Goal: Task Accomplishment & Management: Complete application form

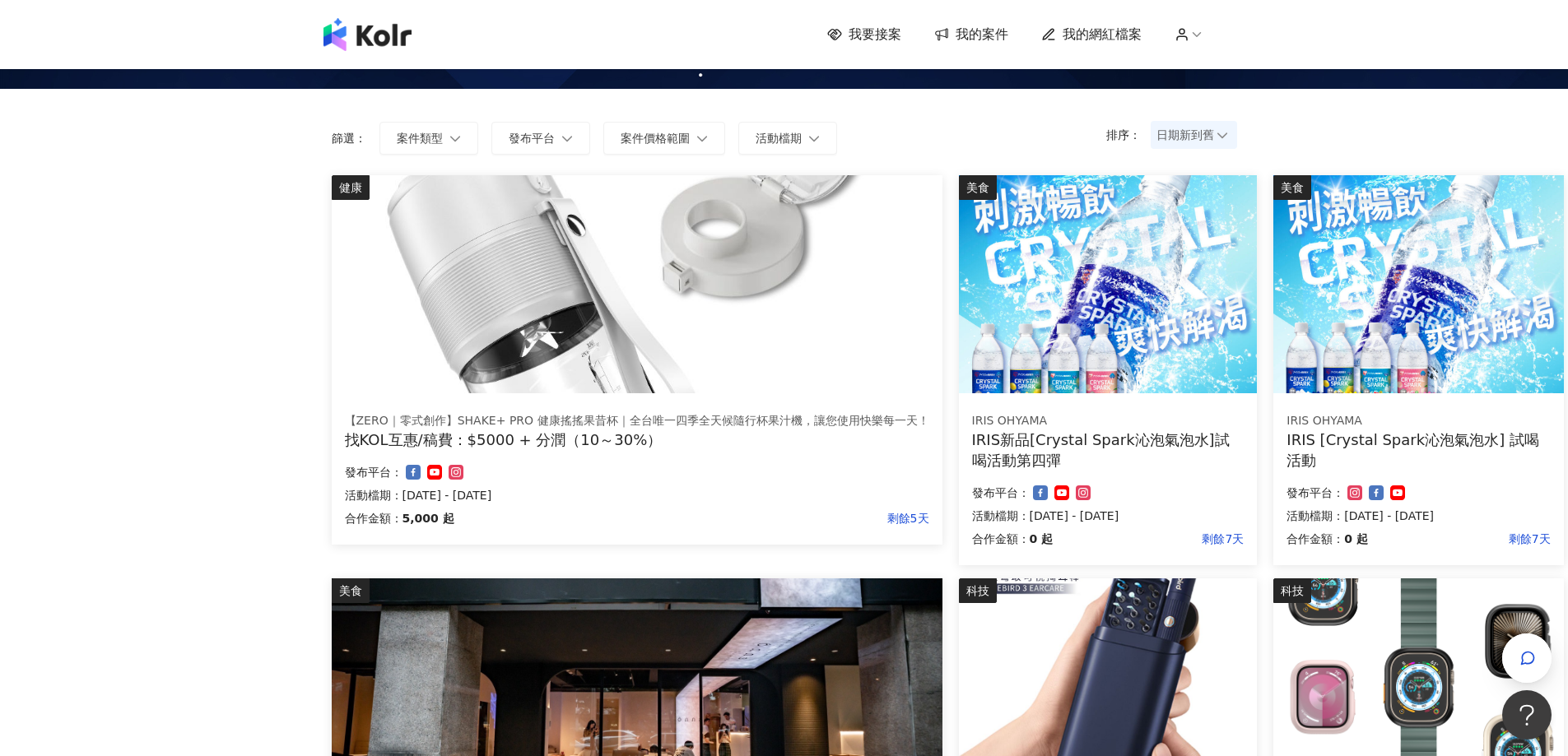
click at [1187, 143] on span "日期新到舊" at bounding box center [1193, 134] width 75 height 25
click at [1207, 221] on div "日期新到舊" at bounding box center [1193, 226] width 60 height 18
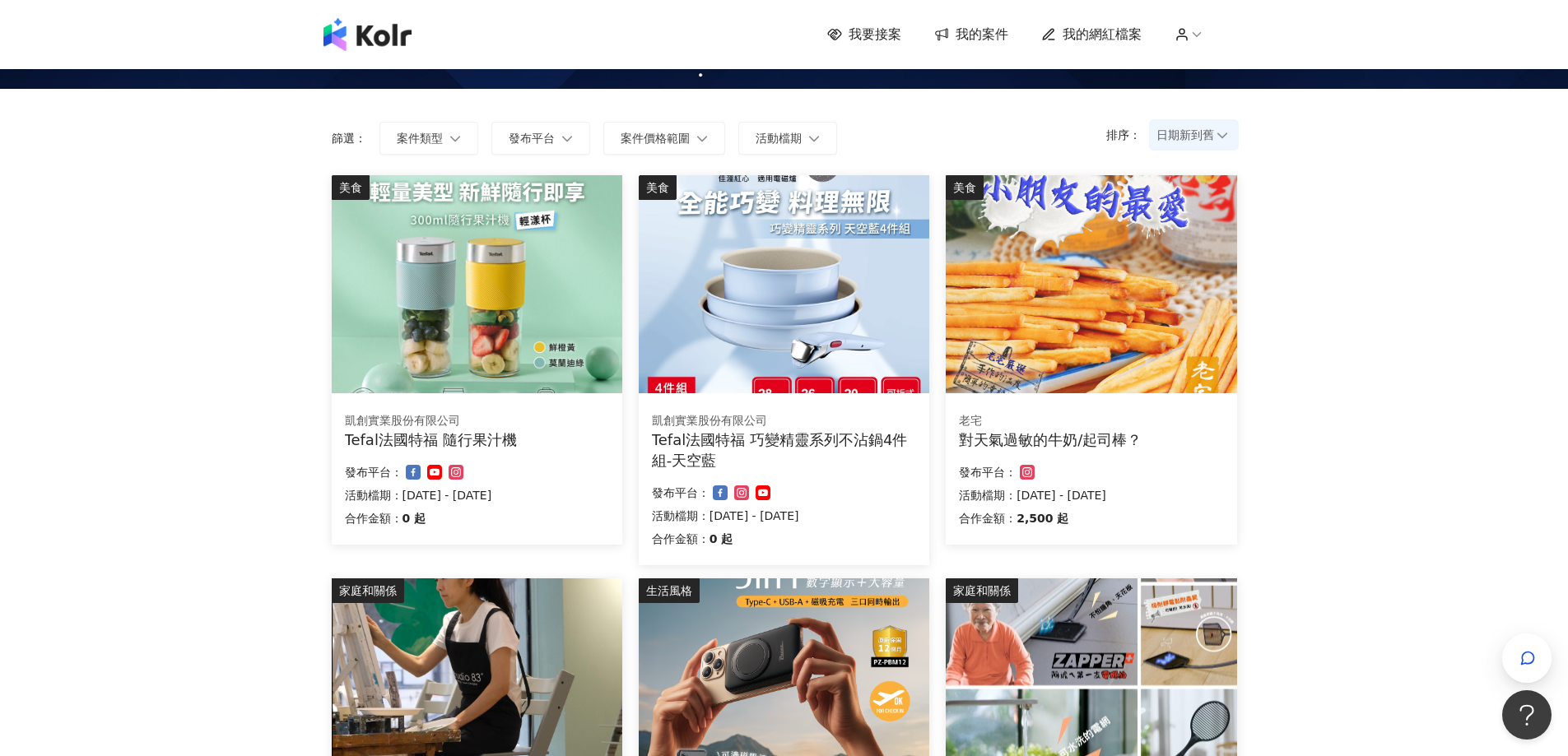
click at [1082, 284] on img at bounding box center [1091, 284] width 290 height 219
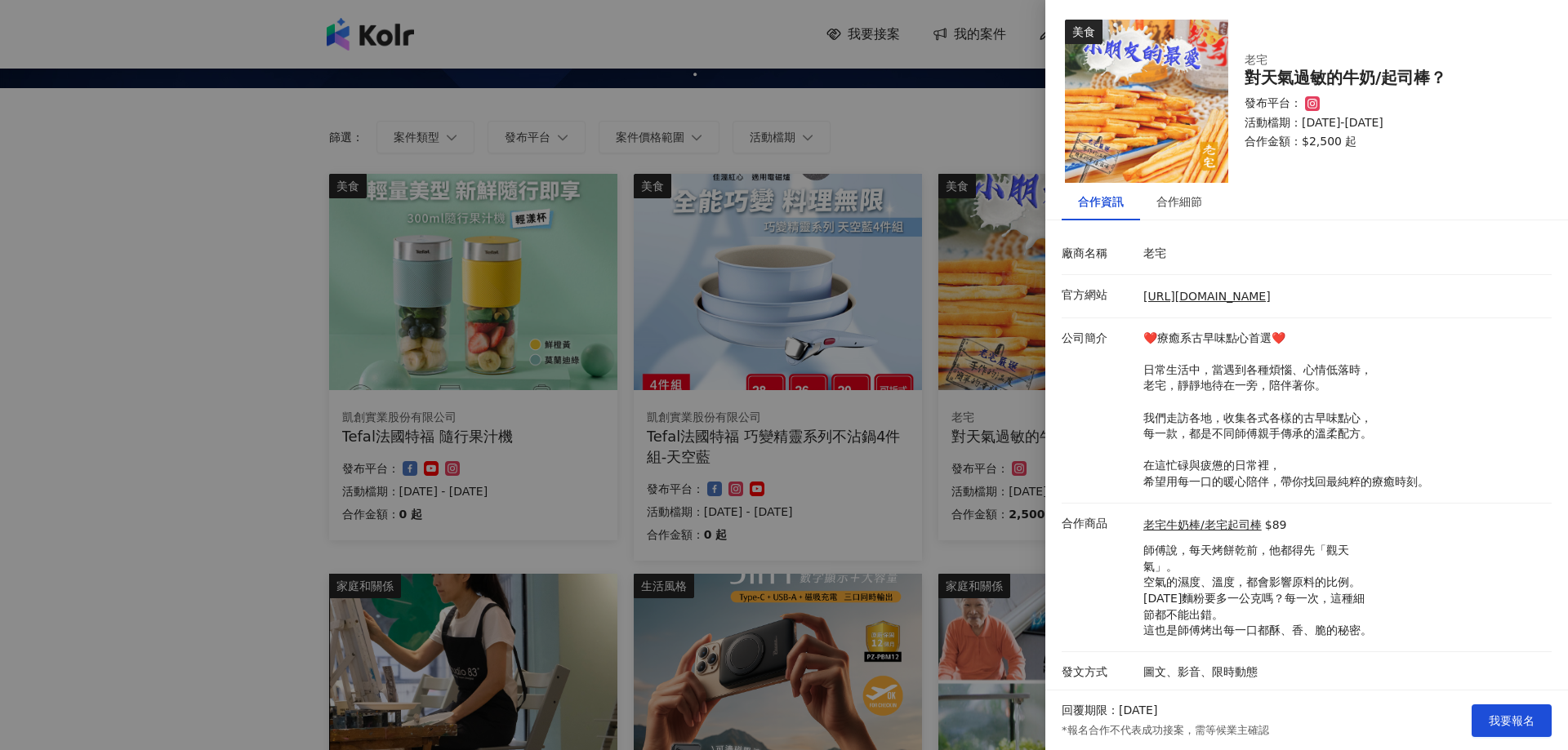
scroll to position [2, 0]
click at [1185, 202] on div "合作細節" at bounding box center [1179, 200] width 45 height 18
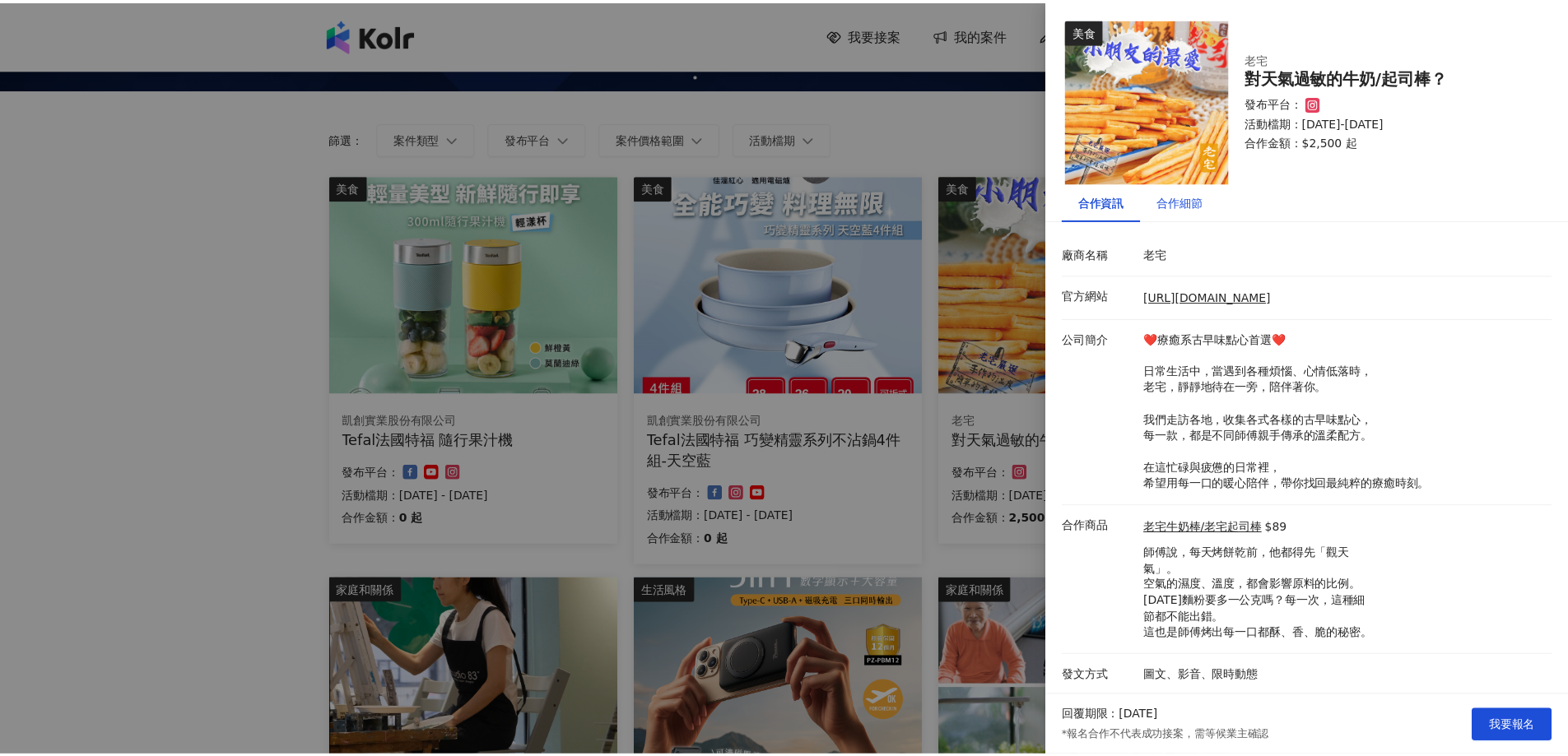
scroll to position [0, 0]
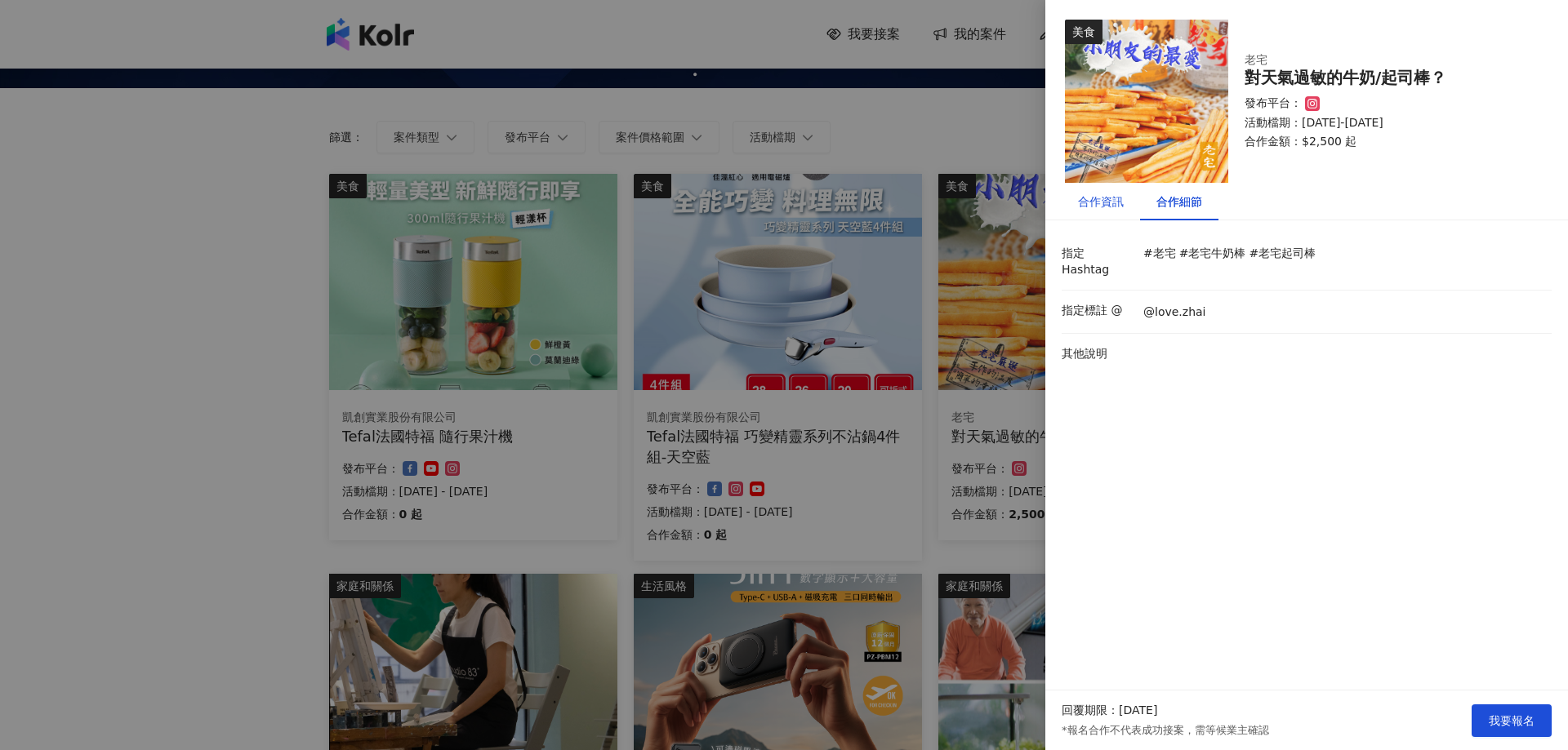
click at [1097, 199] on div "合作資訊" at bounding box center [1100, 201] width 45 height 18
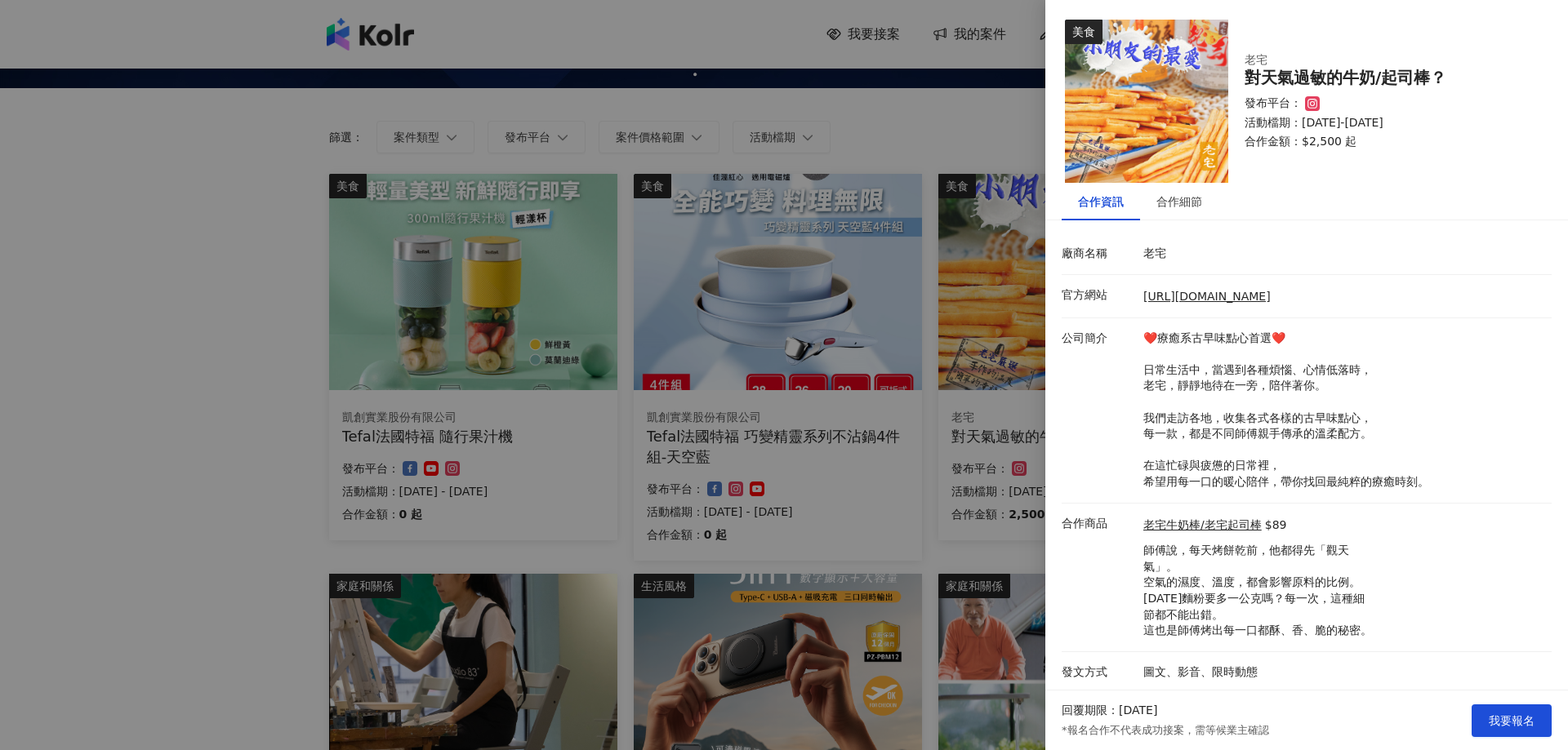
click at [778, 219] on div at bounding box center [784, 375] width 1568 height 750
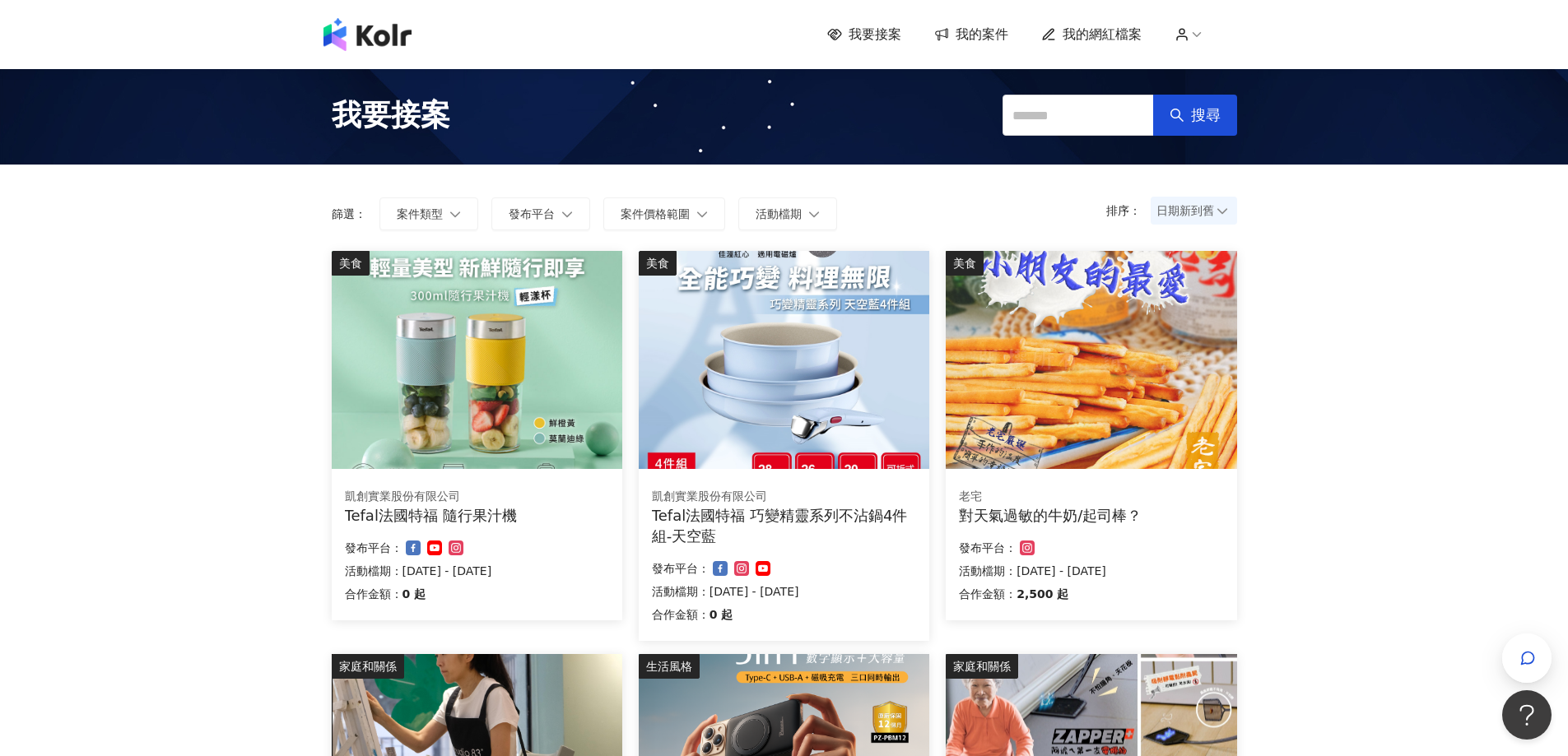
click at [1010, 289] on img at bounding box center [1091, 361] width 290 height 219
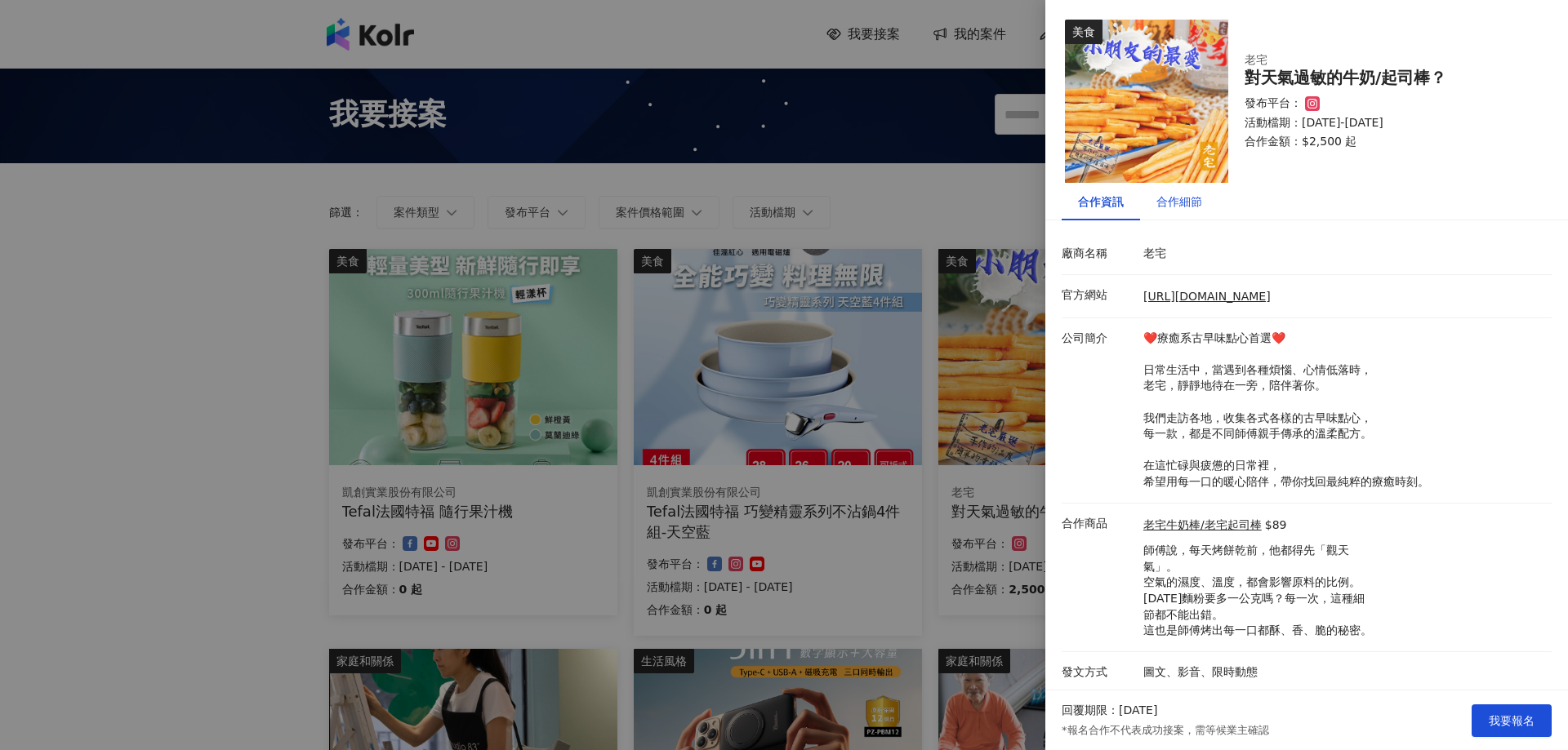
click at [1183, 197] on div "合作細節" at bounding box center [1179, 201] width 45 height 18
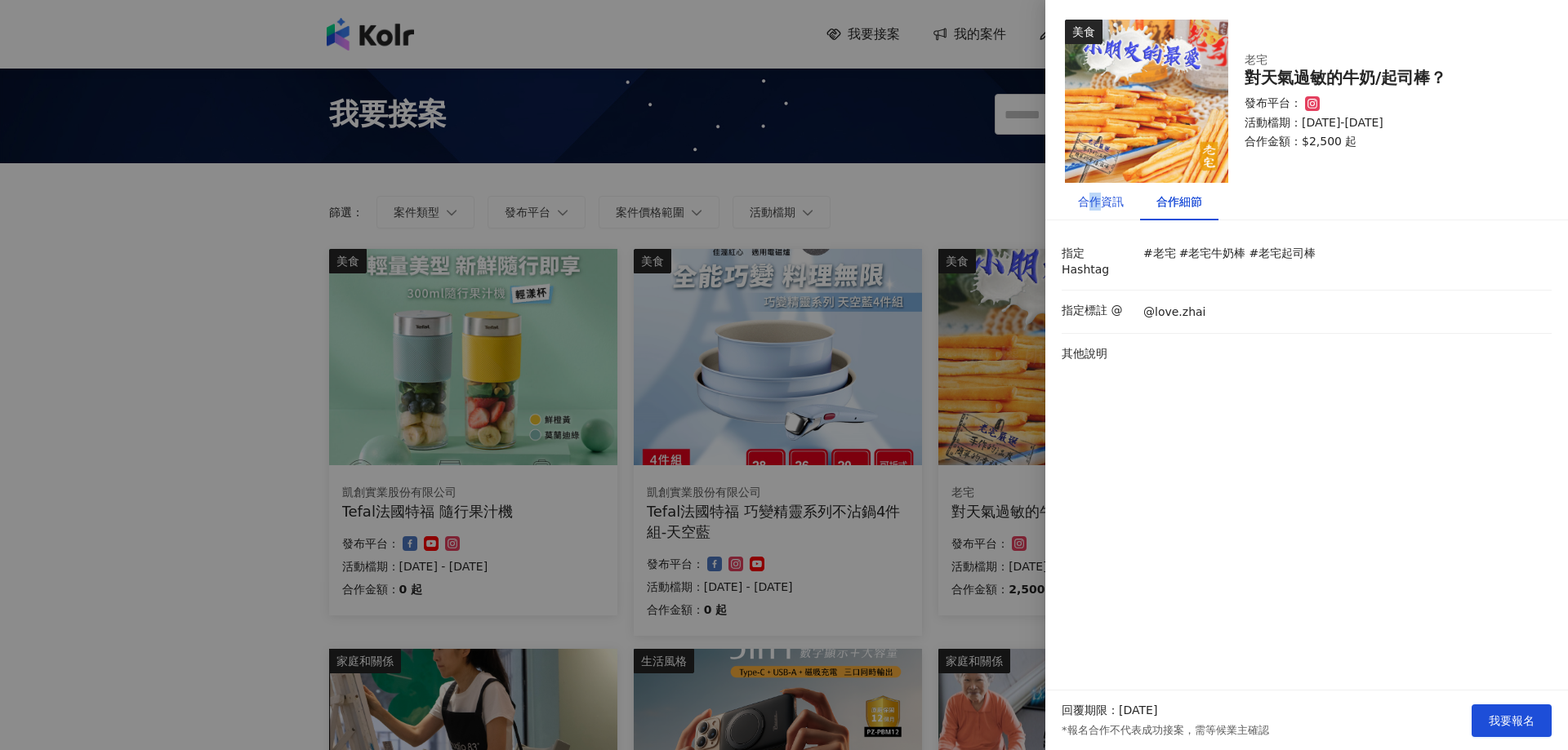
click at [1094, 202] on div "合作資訊" at bounding box center [1100, 201] width 45 height 18
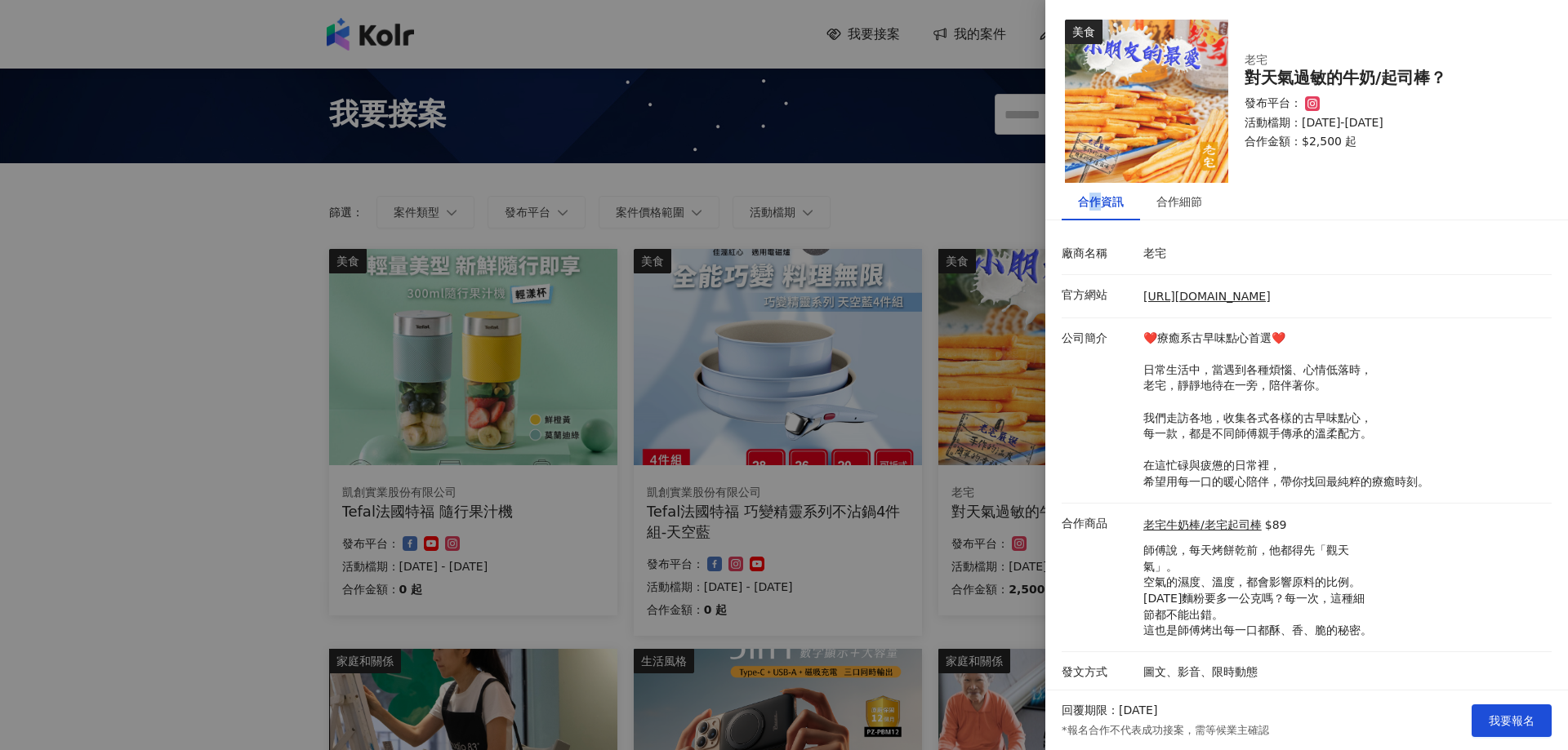
scroll to position [2, 0]
click at [1493, 721] on span "我要報名" at bounding box center [1511, 720] width 45 height 13
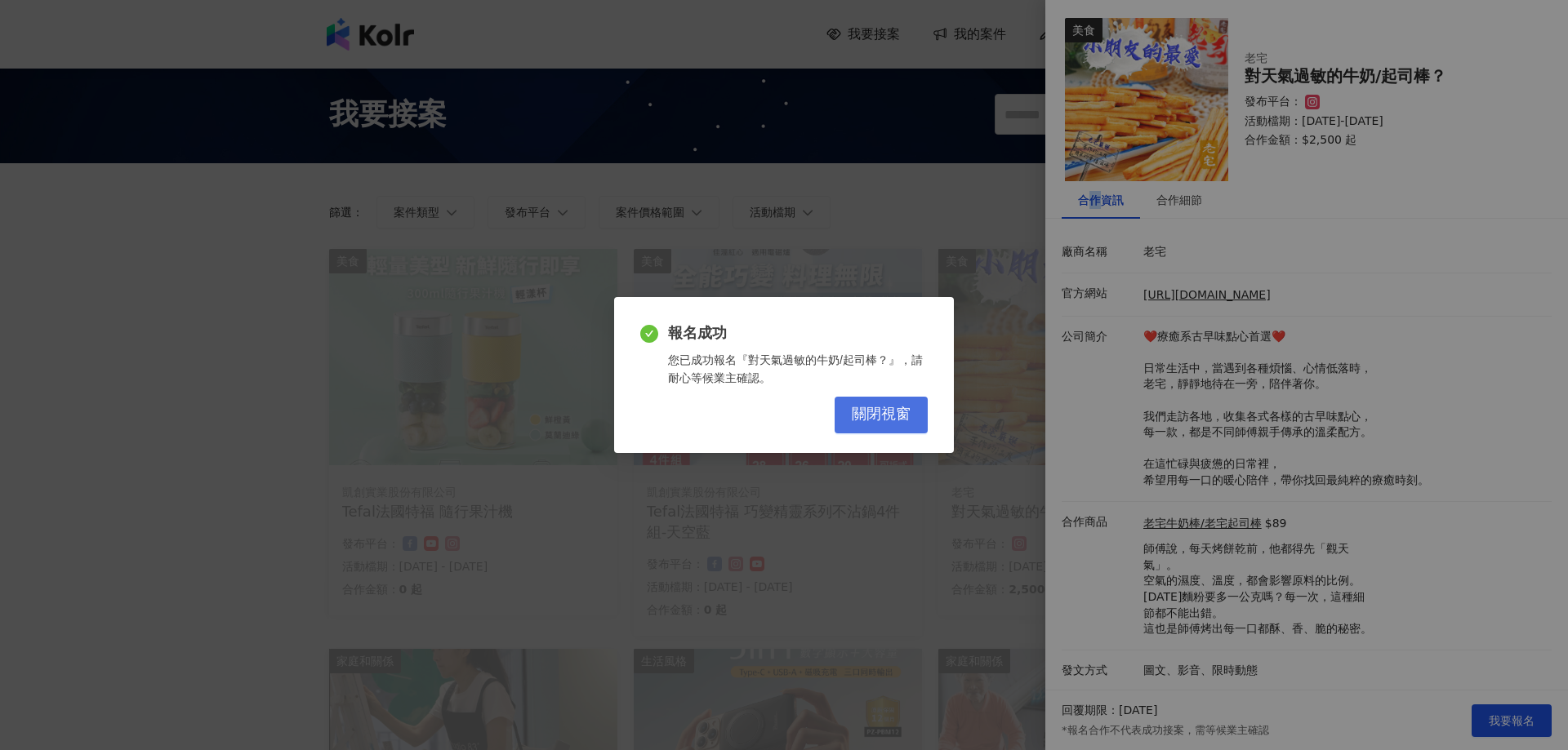
click at [883, 403] on button "關閉視窗" at bounding box center [881, 415] width 93 height 36
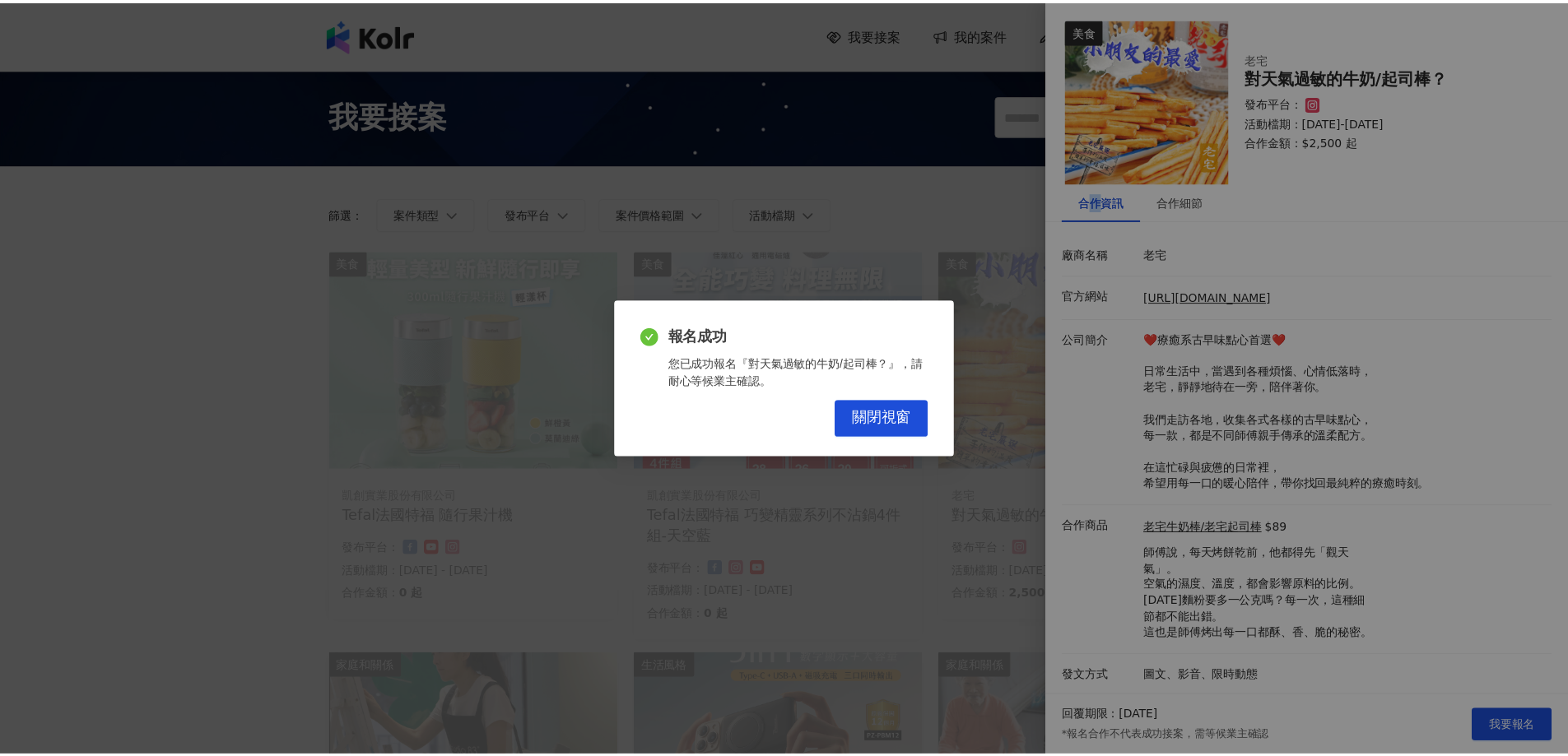
scroll to position [0, 0]
